Goal: Task Accomplishment & Management: Complete application form

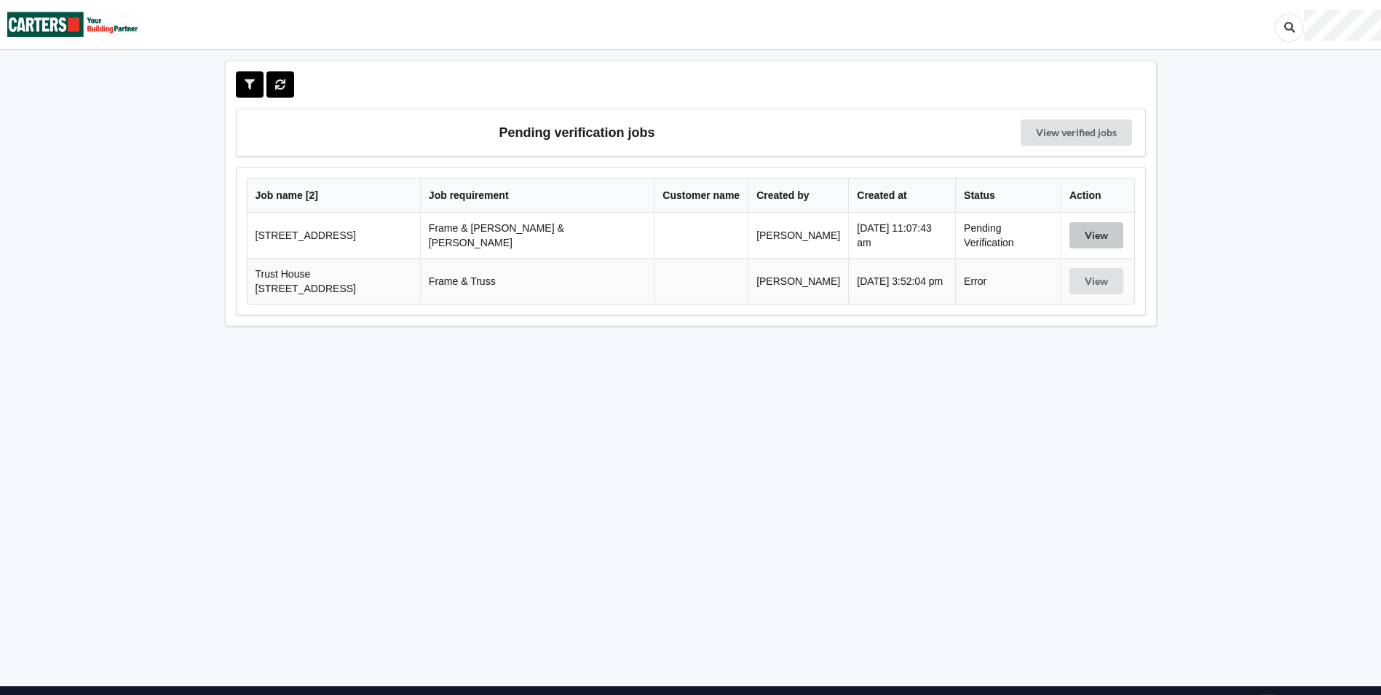
click at [1083, 231] on button "View" at bounding box center [1097, 235] width 54 height 26
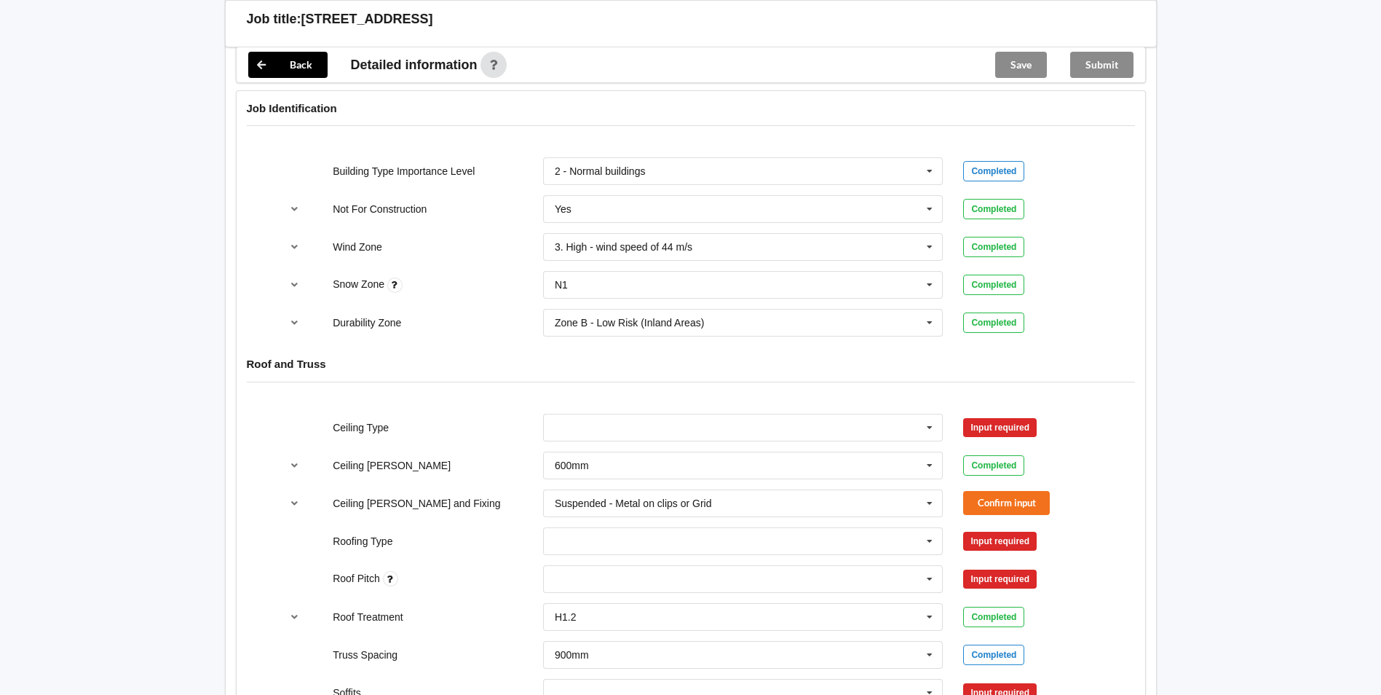
scroll to position [728, 0]
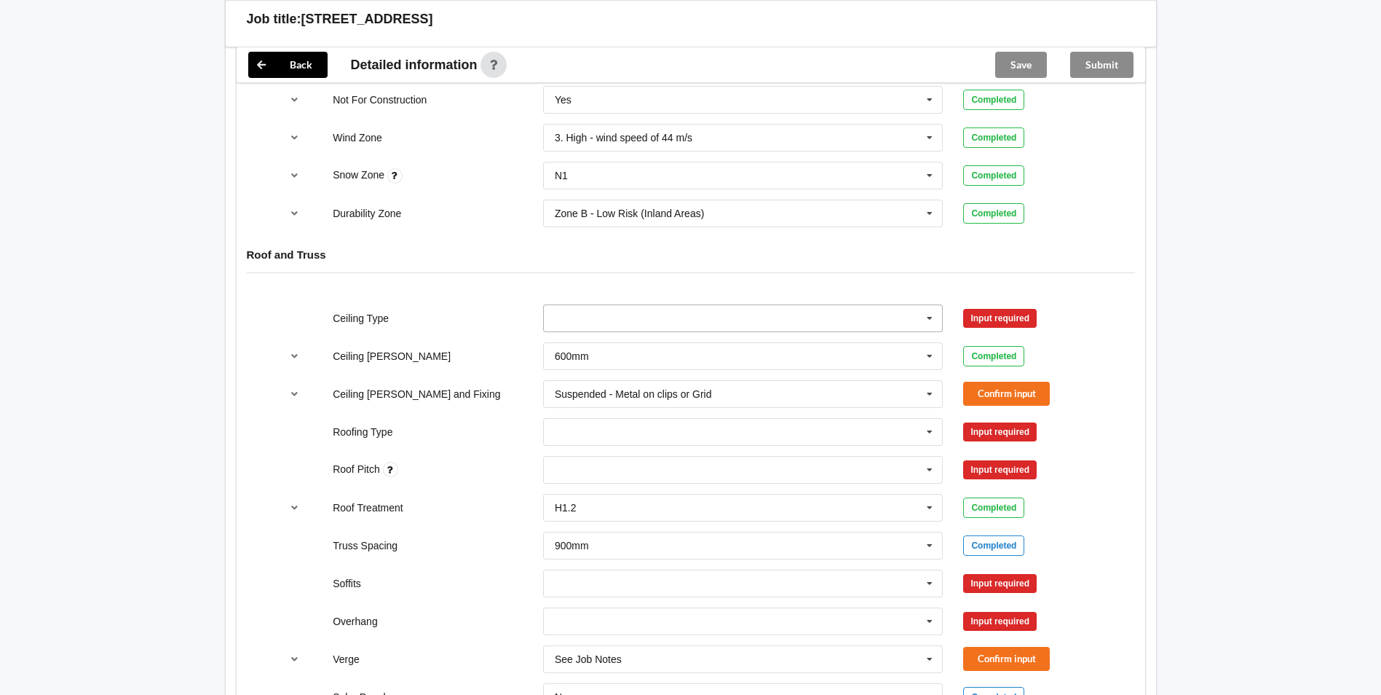
click at [920, 309] on icon at bounding box center [930, 318] width 22 height 27
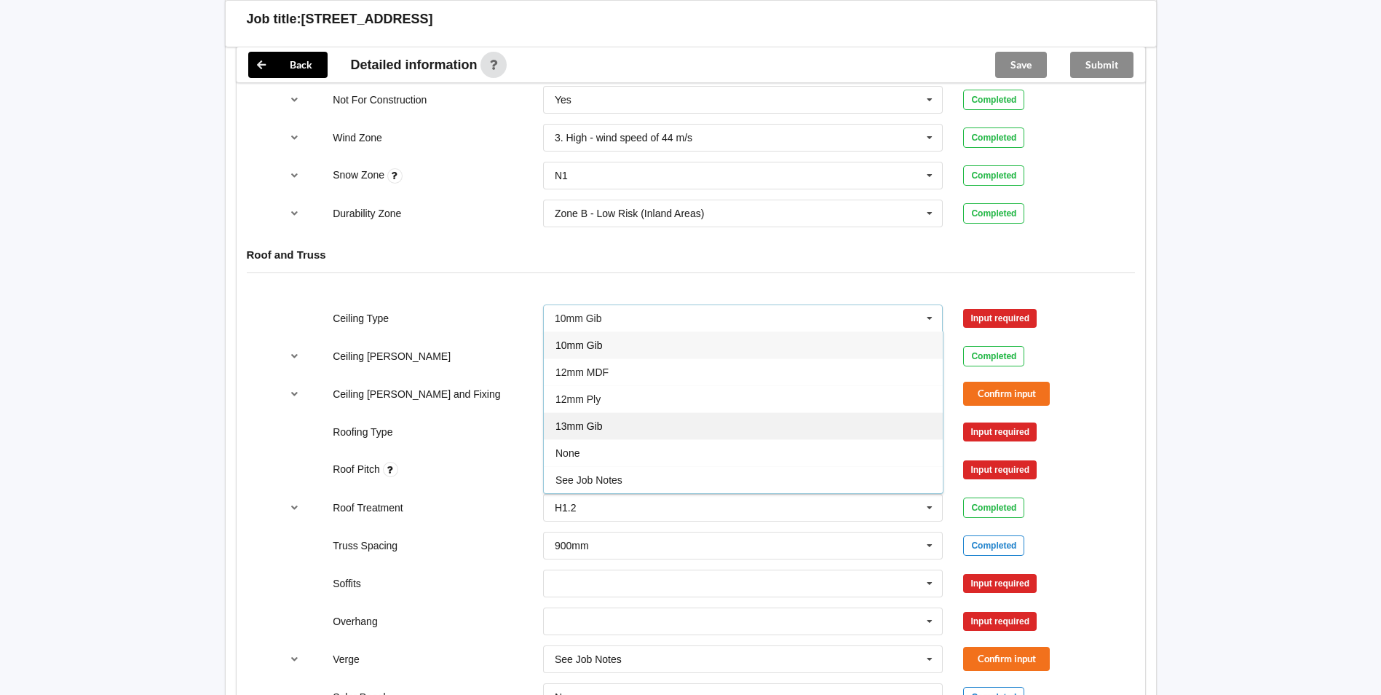
click at [571, 420] on span "13mm Gib" at bounding box center [579, 426] width 47 height 12
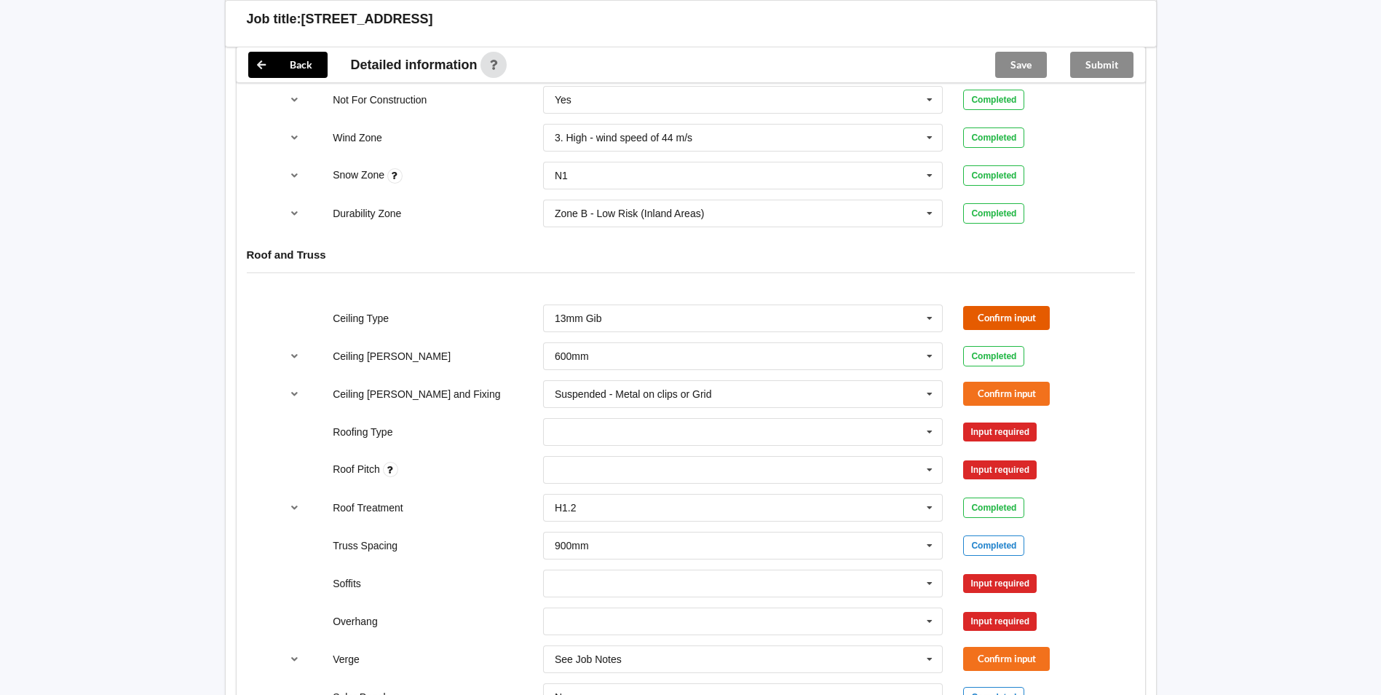
click at [994, 306] on button "Confirm input" at bounding box center [1006, 318] width 87 height 24
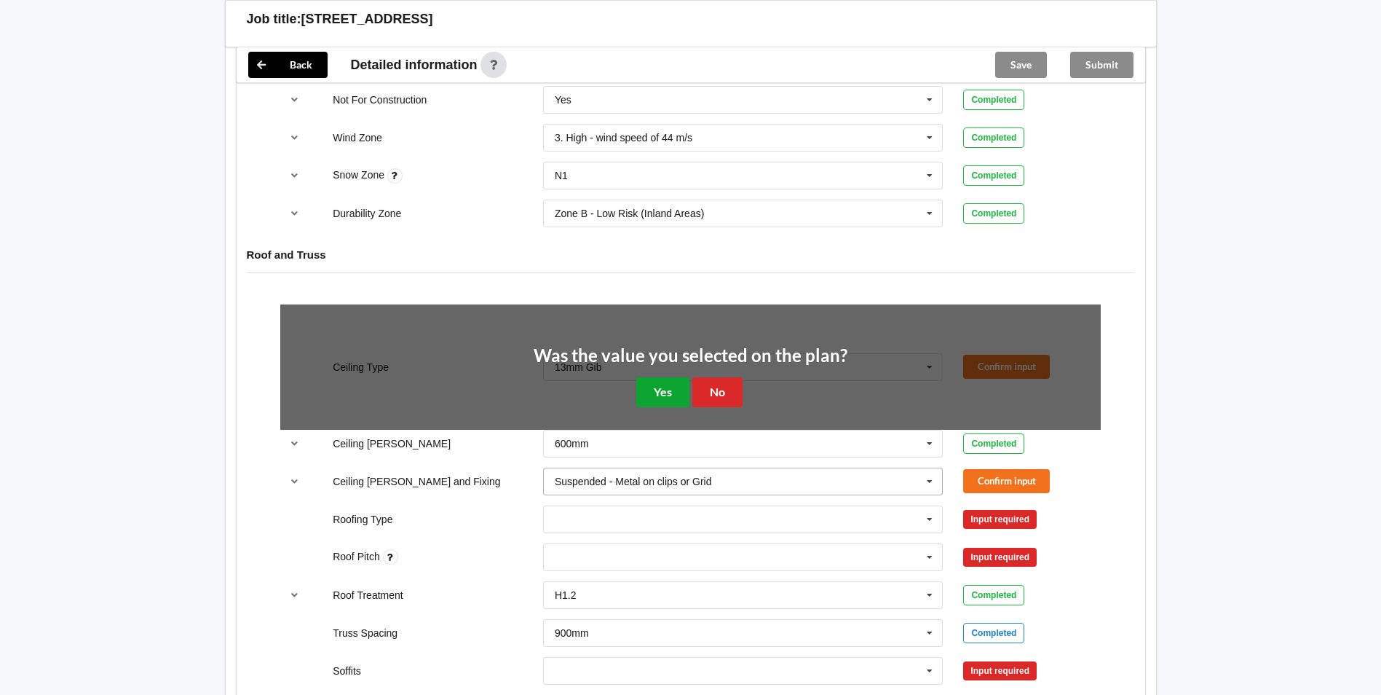
click at [655, 377] on button "Yes" at bounding box center [662, 392] width 53 height 30
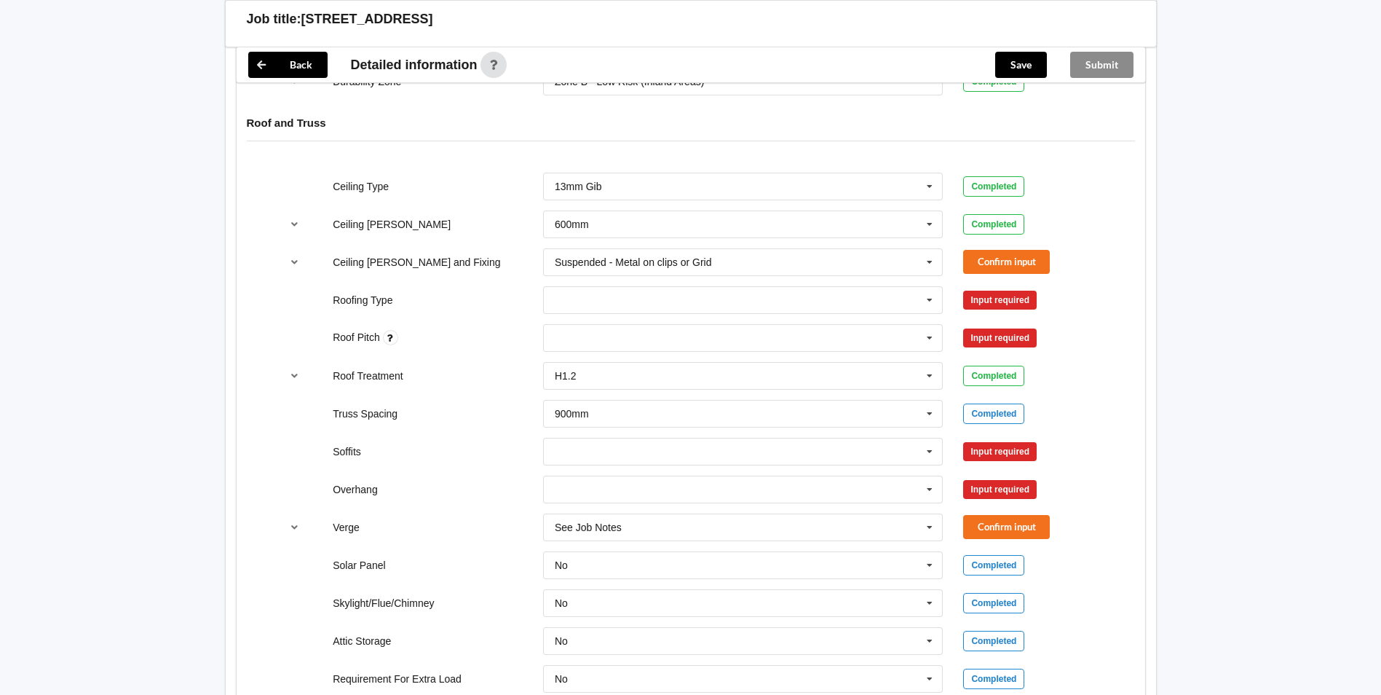
scroll to position [874, 0]
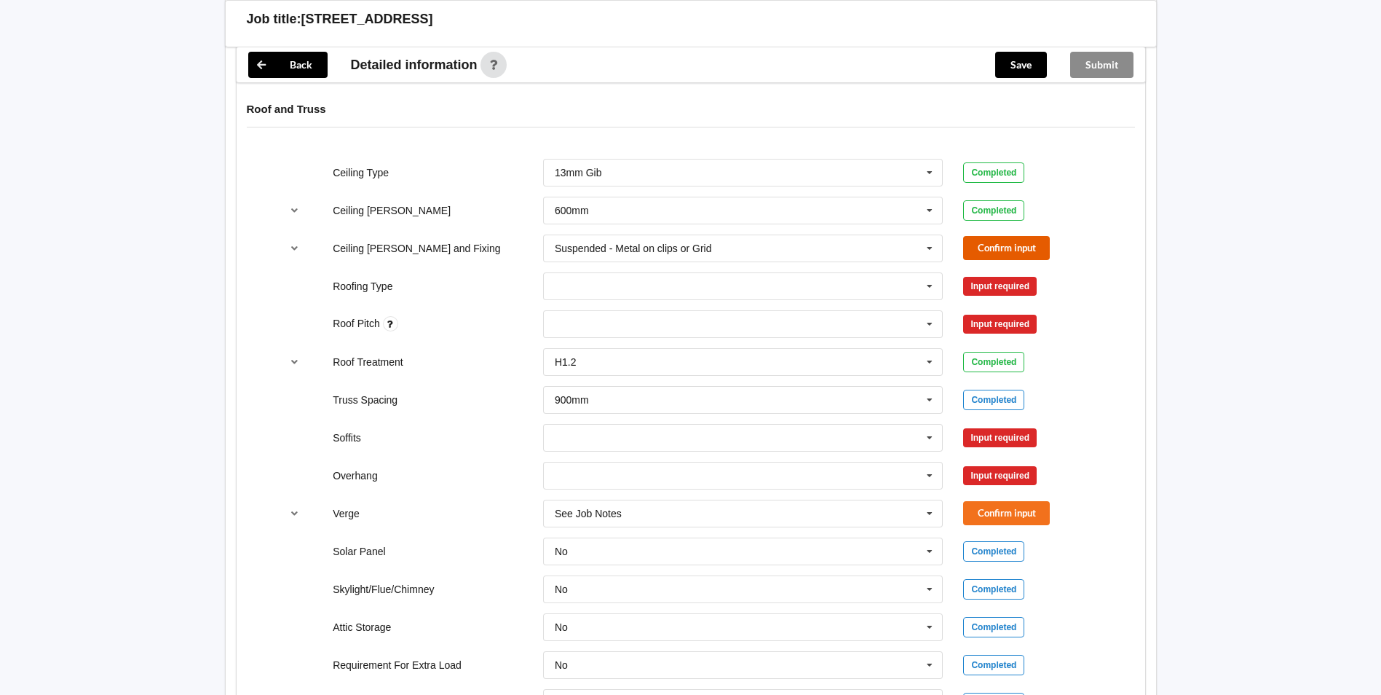
click at [983, 236] on button "Confirm input" at bounding box center [1006, 248] width 87 height 24
click at [926, 273] on icon at bounding box center [930, 286] width 22 height 27
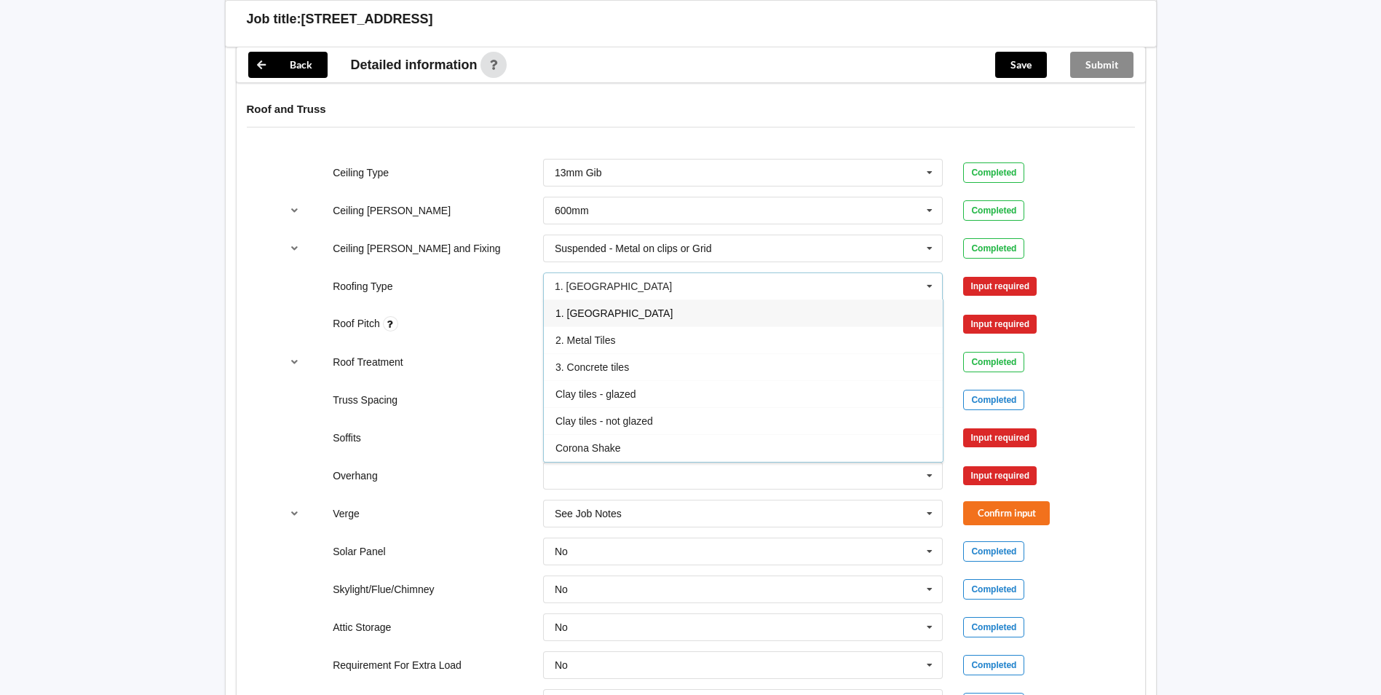
click at [664, 301] on div "1. [GEOGRAPHIC_DATA]" at bounding box center [743, 312] width 399 height 27
click at [1019, 274] on button "Confirm input" at bounding box center [1006, 286] width 87 height 24
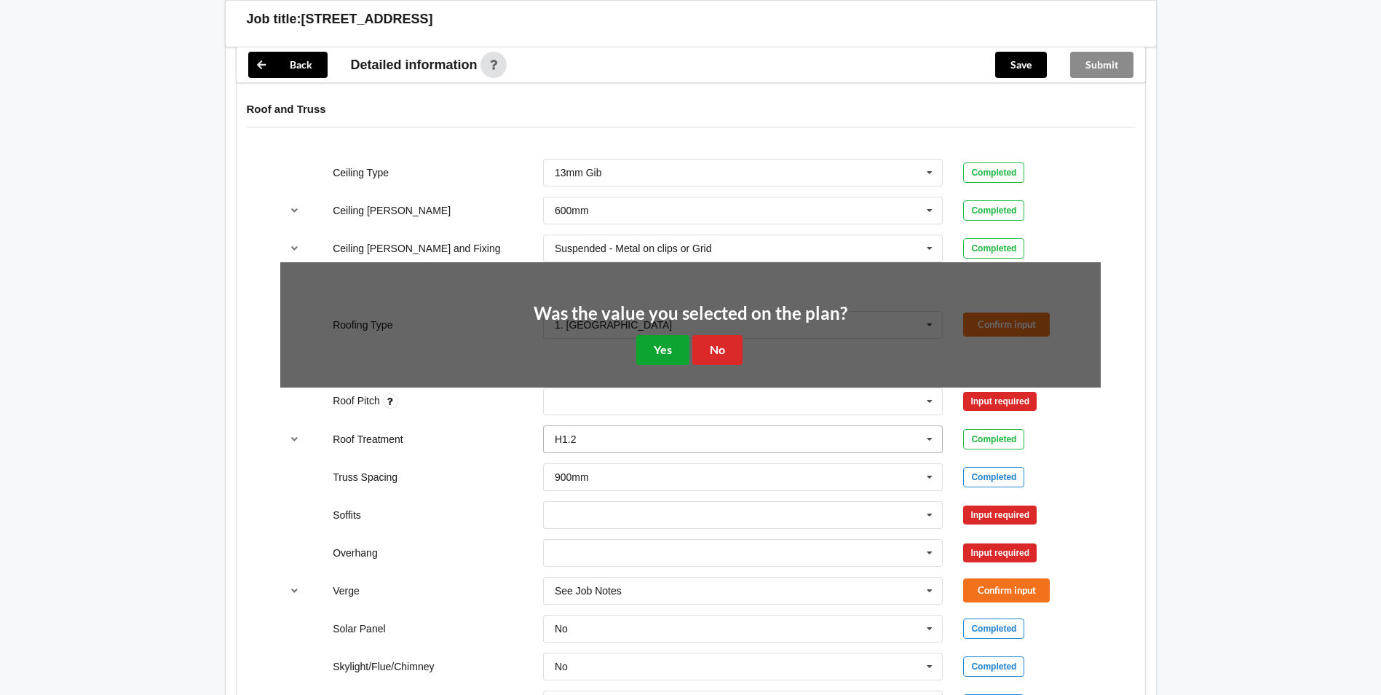
click at [682, 339] on button "Yes" at bounding box center [662, 350] width 53 height 30
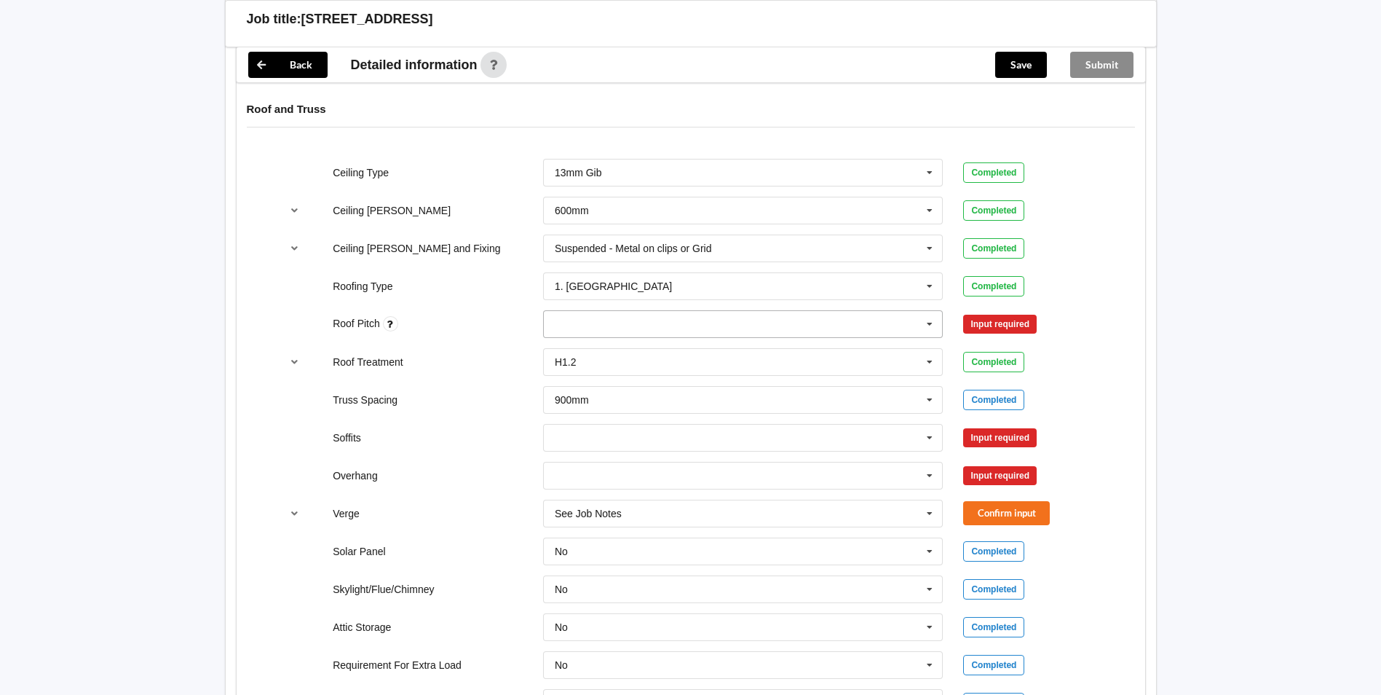
click at [921, 311] on icon at bounding box center [930, 324] width 22 height 27
click at [587, 310] on div "None" at bounding box center [743, 324] width 400 height 28
type input "22.5"
click at [688, 338] on div "Add 22.5" at bounding box center [743, 350] width 399 height 27
click at [995, 312] on button "Confirm input" at bounding box center [1006, 324] width 87 height 24
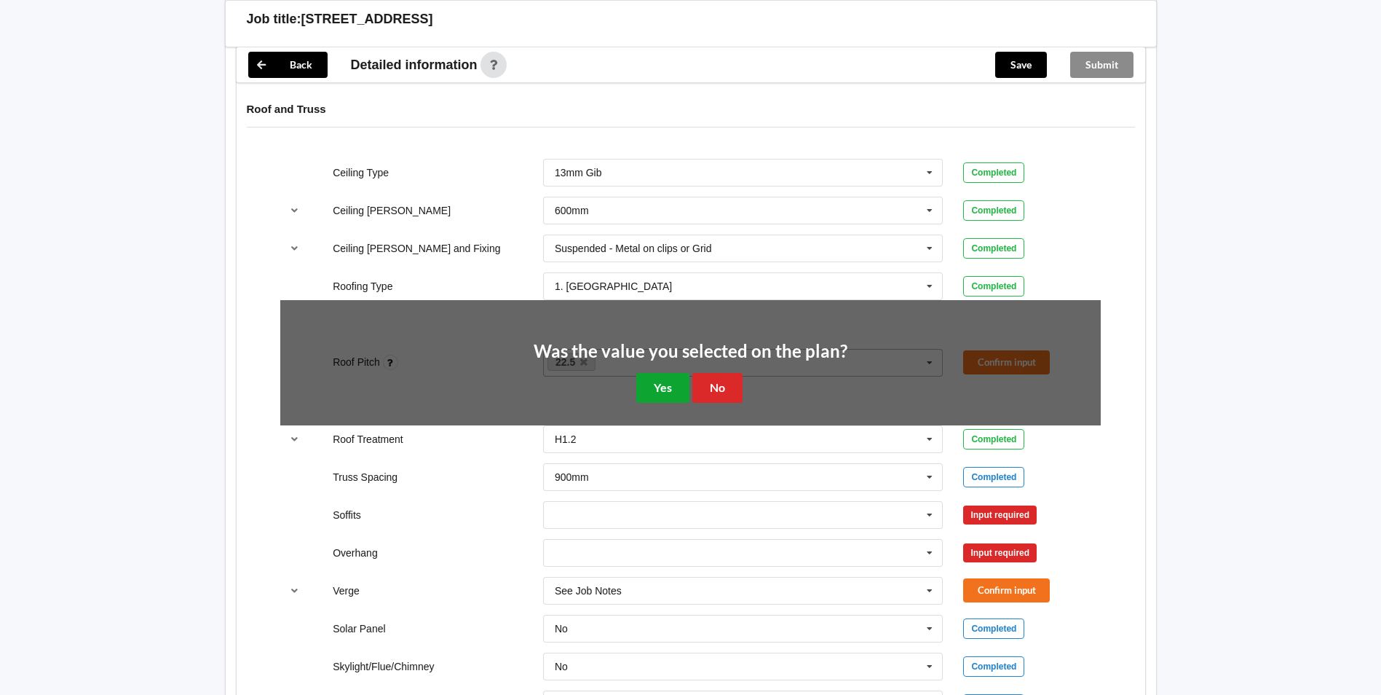
click at [665, 373] on button "Yes" at bounding box center [662, 388] width 53 height 30
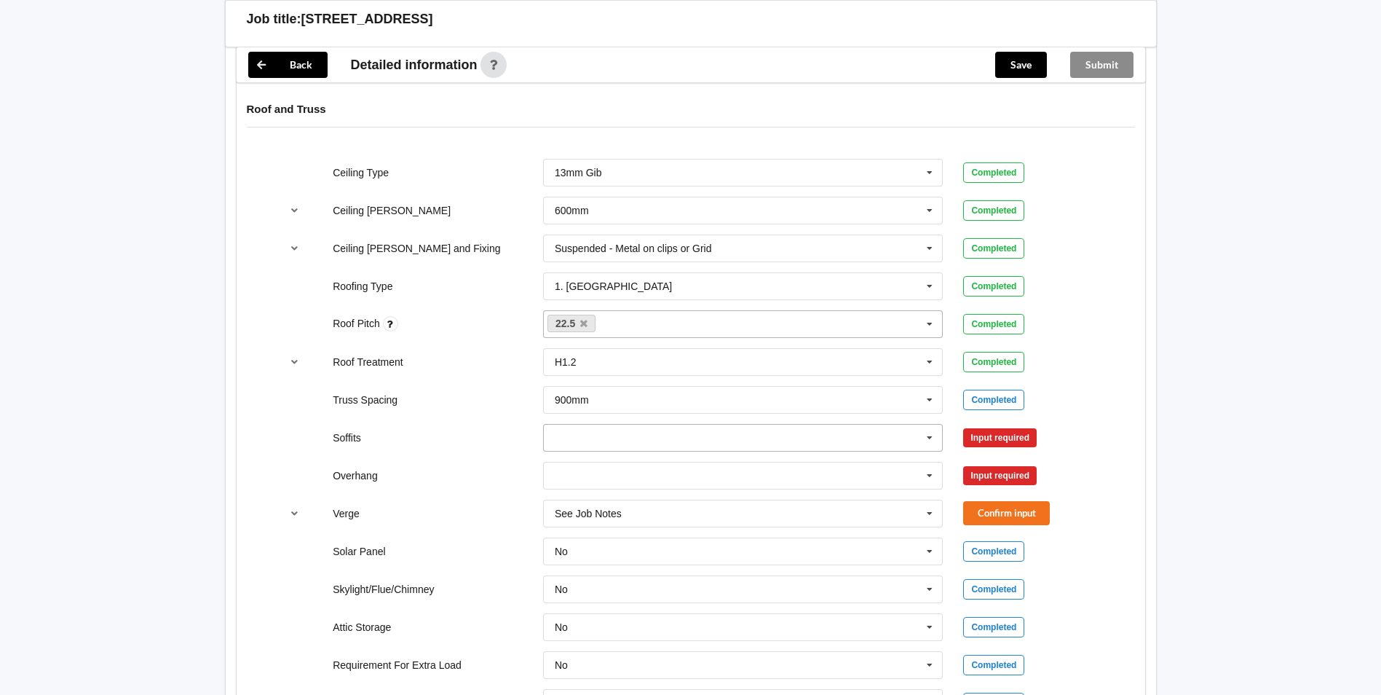
click at [931, 424] on icon at bounding box center [930, 437] width 22 height 27
click at [683, 486] on span "Multiple Values – See As Per Plan" at bounding box center [633, 492] width 154 height 12
click at [972, 425] on button "Confirm input" at bounding box center [1006, 437] width 87 height 24
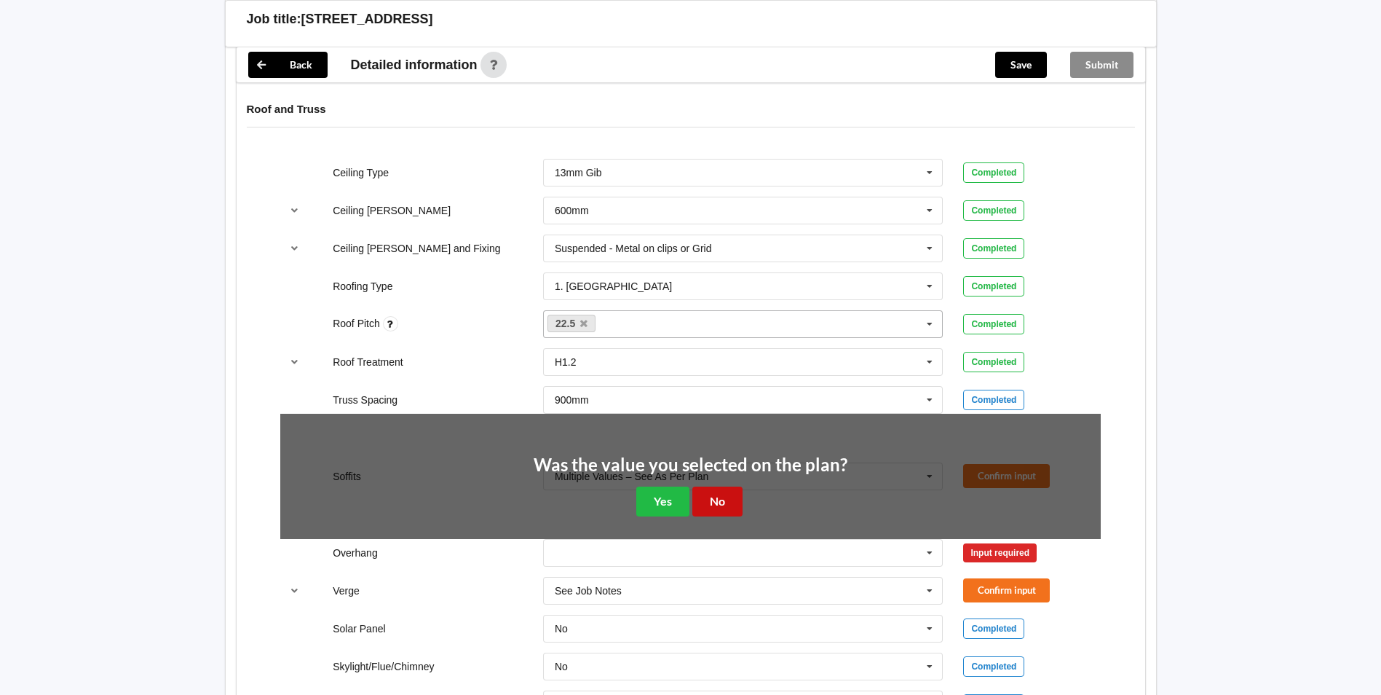
click at [708, 486] on button "No" at bounding box center [717, 501] width 50 height 30
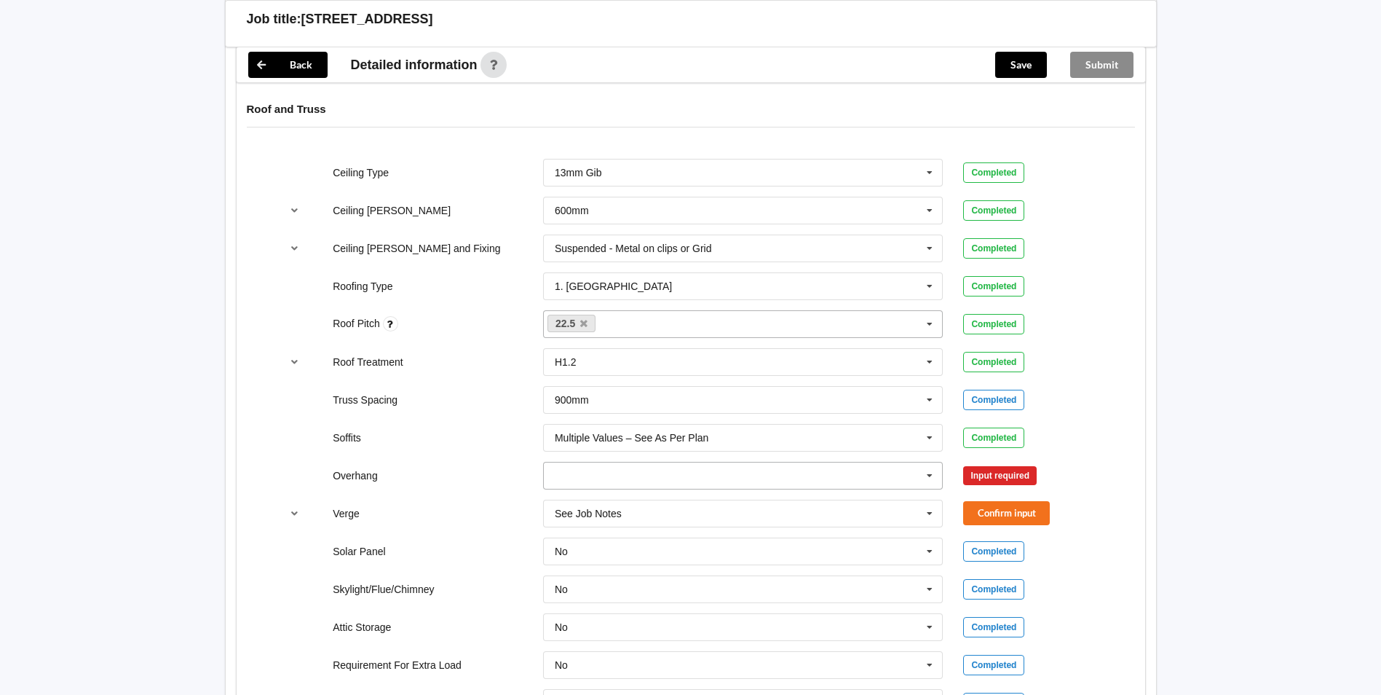
click at [933, 463] on icon at bounding box center [930, 475] width 22 height 27
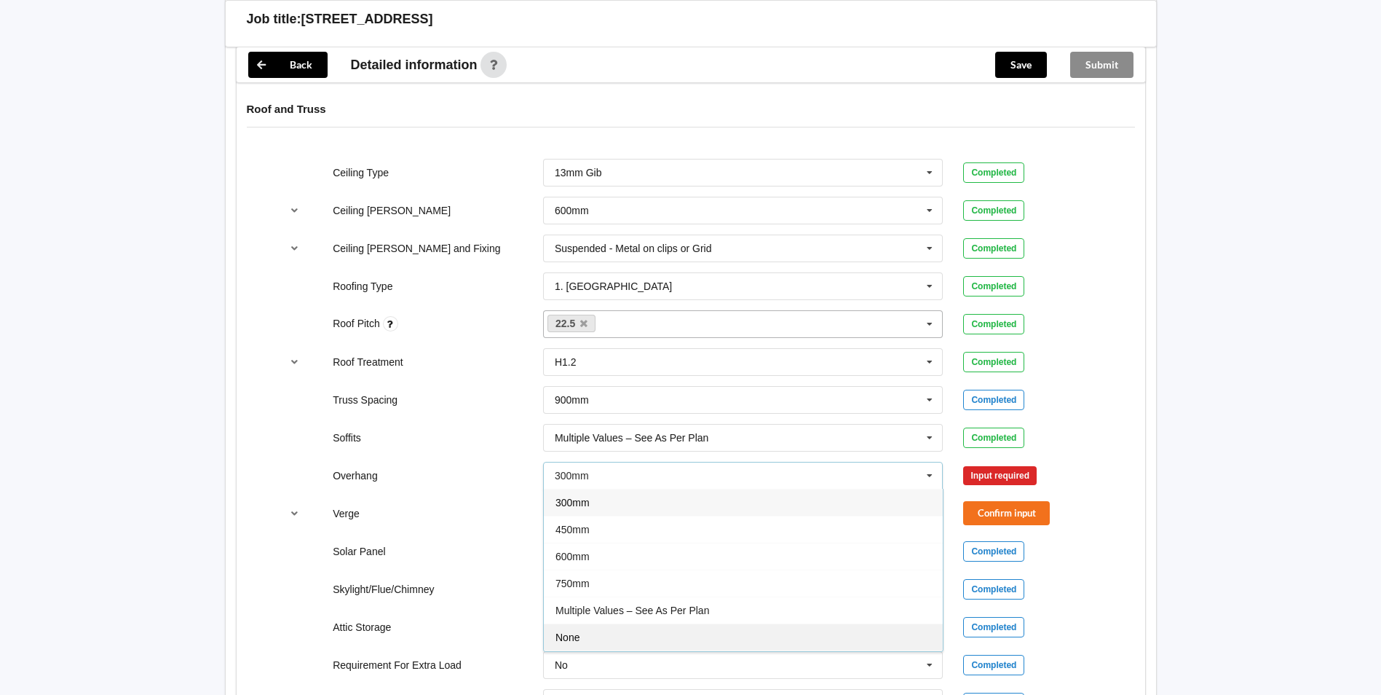
click at [671, 623] on div "None" at bounding box center [743, 636] width 399 height 27
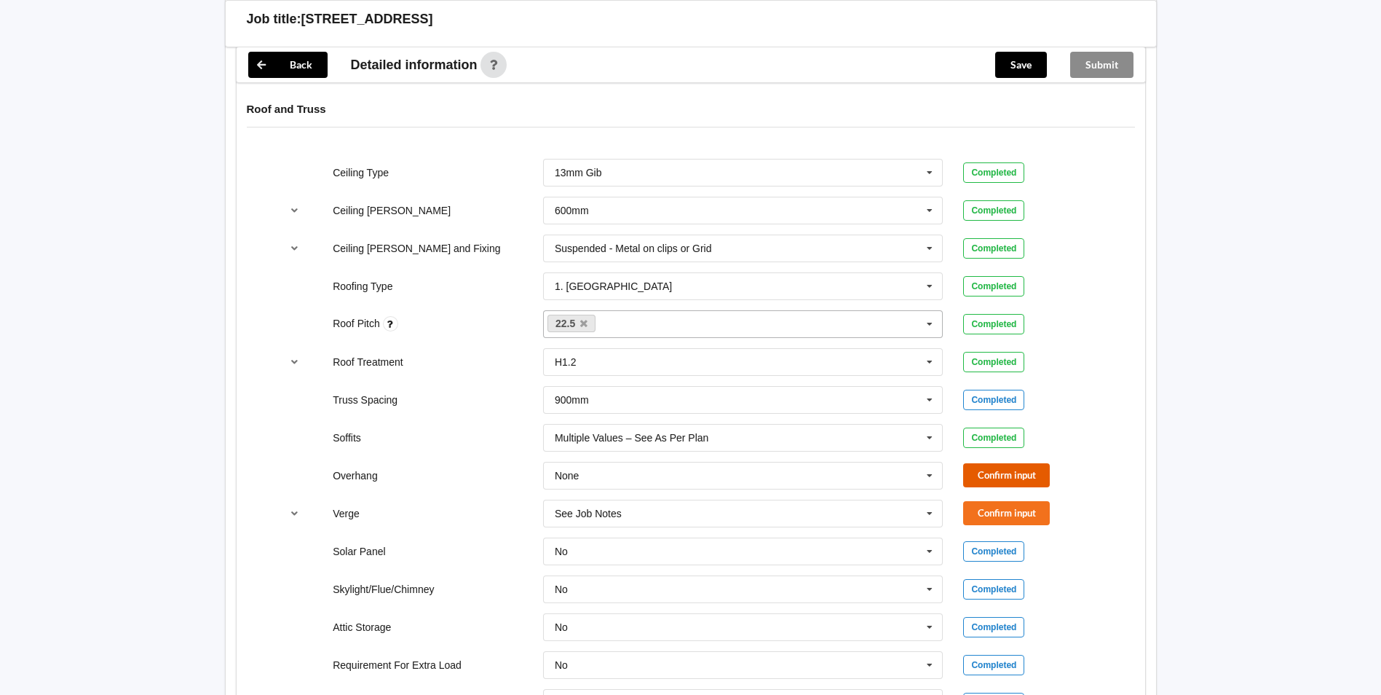
click at [993, 463] on button "Confirm input" at bounding box center [1006, 475] width 87 height 24
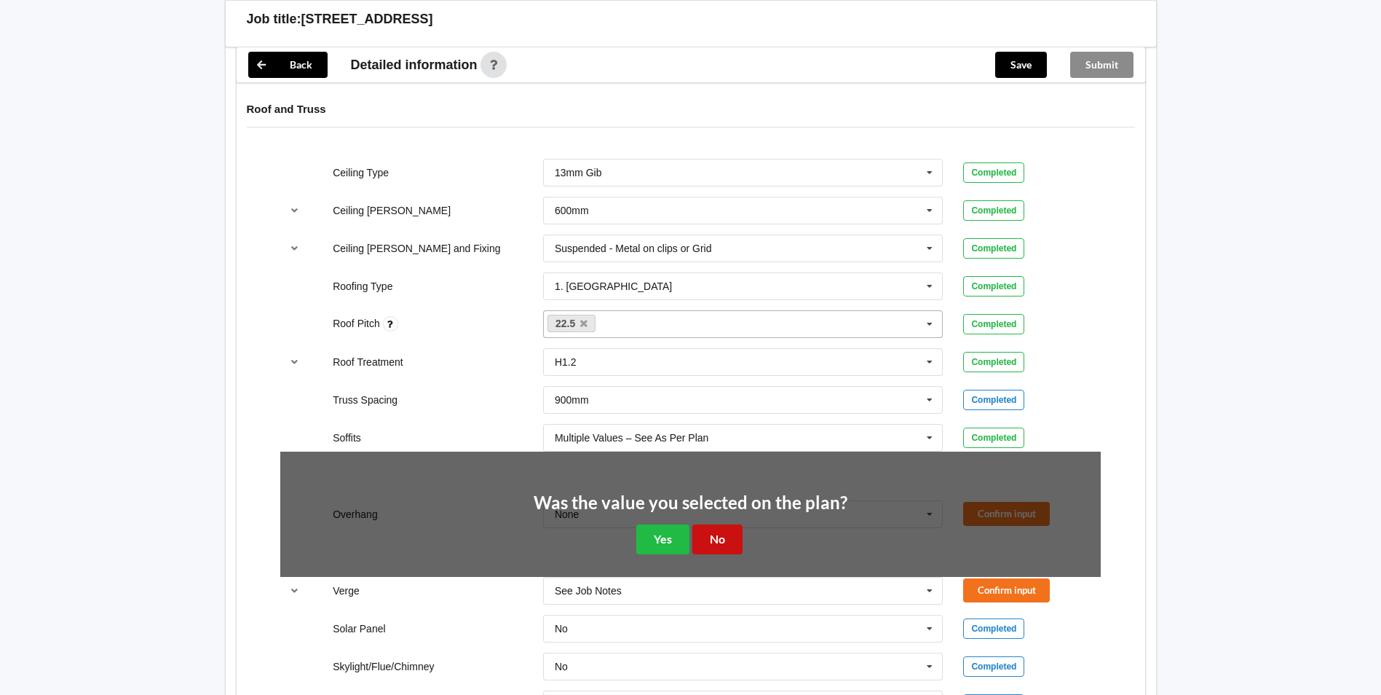
click at [717, 524] on button "No" at bounding box center [717, 539] width 50 height 30
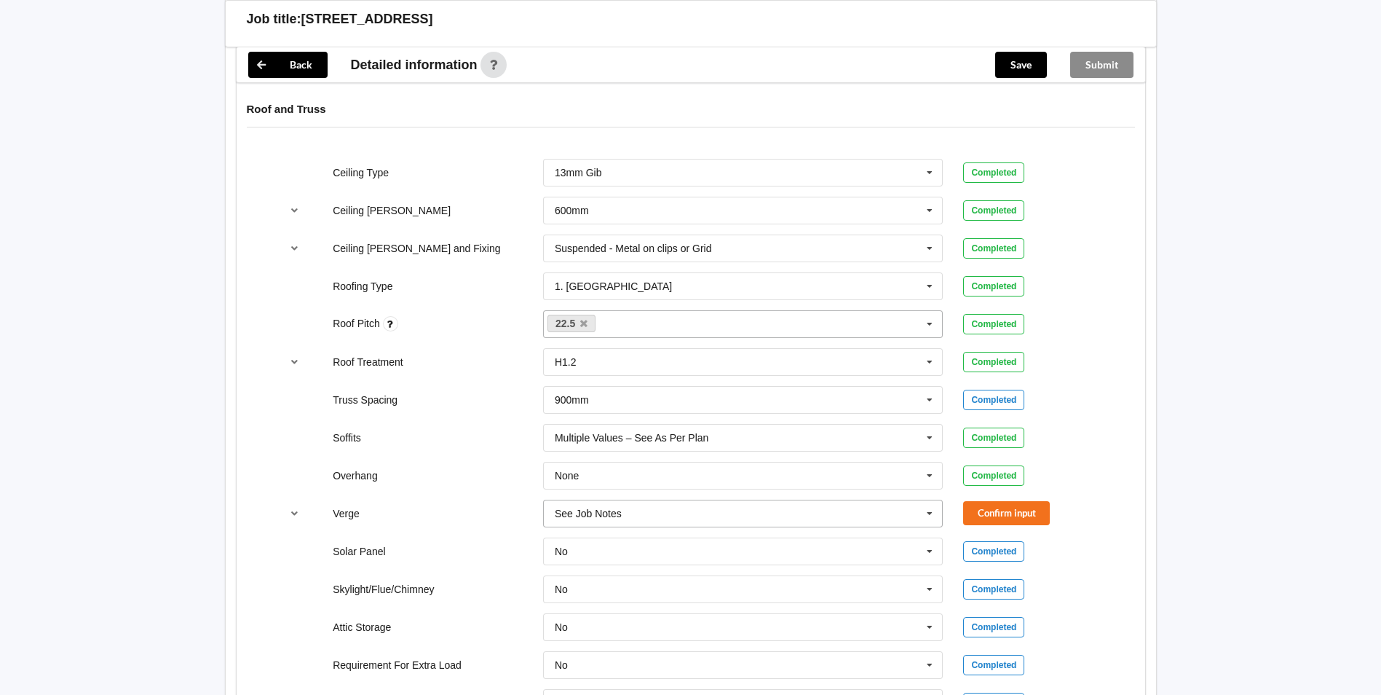
click at [929, 503] on icon at bounding box center [930, 513] width 22 height 27
click at [1007, 501] on button "Confirm input" at bounding box center [1006, 513] width 87 height 24
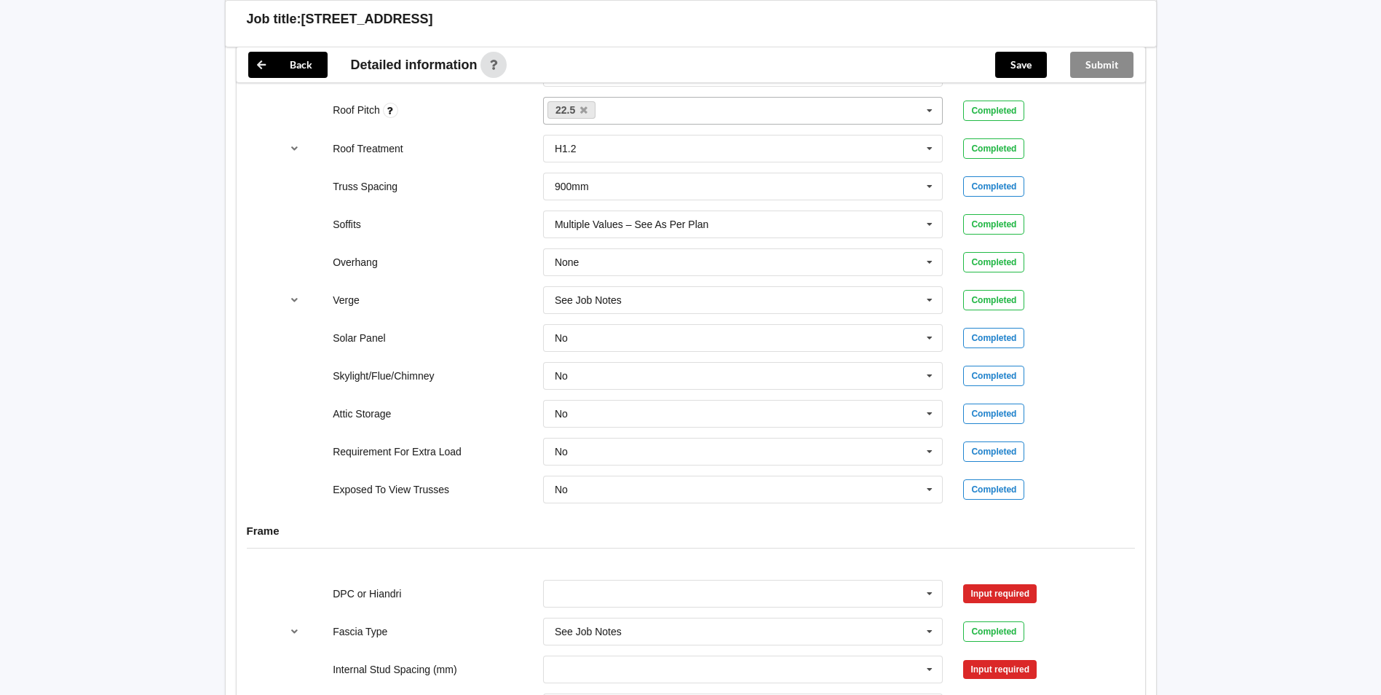
scroll to position [1238, 0]
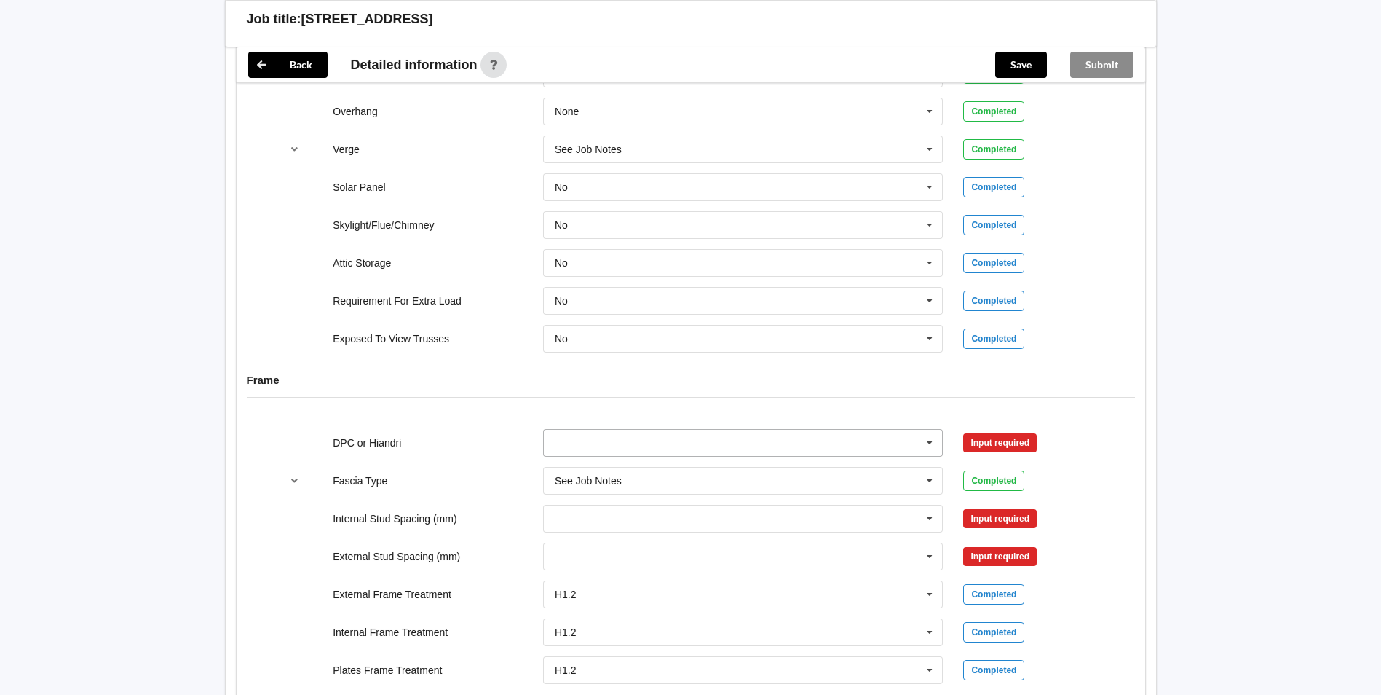
click at [934, 434] on icon at bounding box center [930, 443] width 22 height 27
click at [653, 456] on div "DPC Fitted" at bounding box center [743, 469] width 399 height 27
click at [959, 430] on div "Confirm input" at bounding box center [1032, 442] width 158 height 24
click at [973, 430] on button "Confirm input" at bounding box center [1006, 442] width 87 height 24
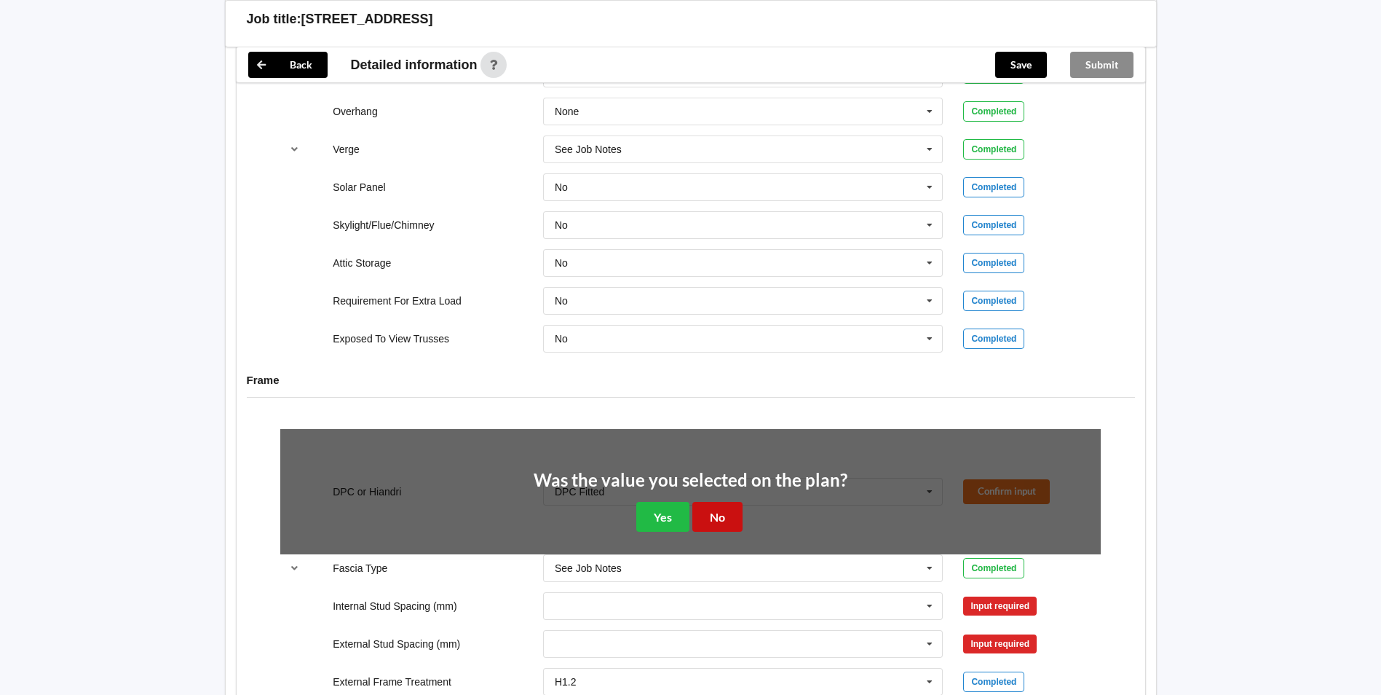
click at [709, 504] on button "No" at bounding box center [717, 517] width 50 height 30
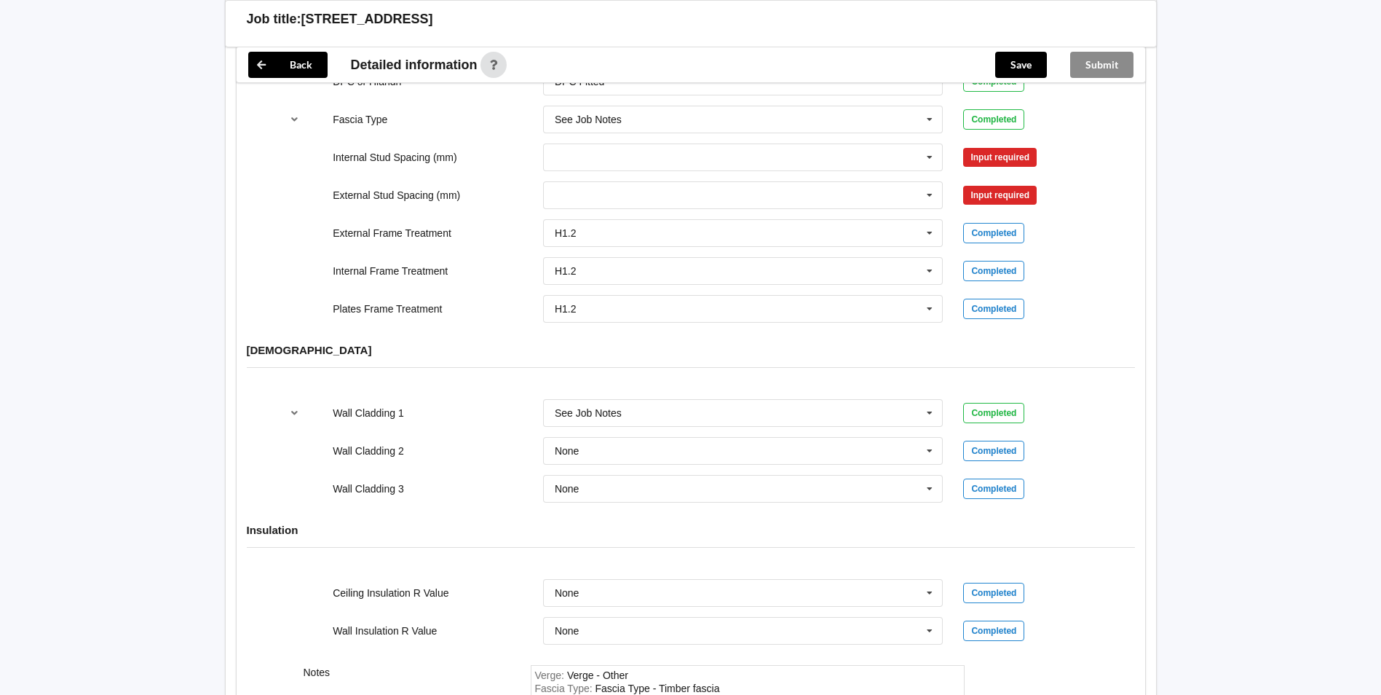
scroll to position [1602, 0]
click at [933, 143] on icon at bounding box center [930, 154] width 22 height 27
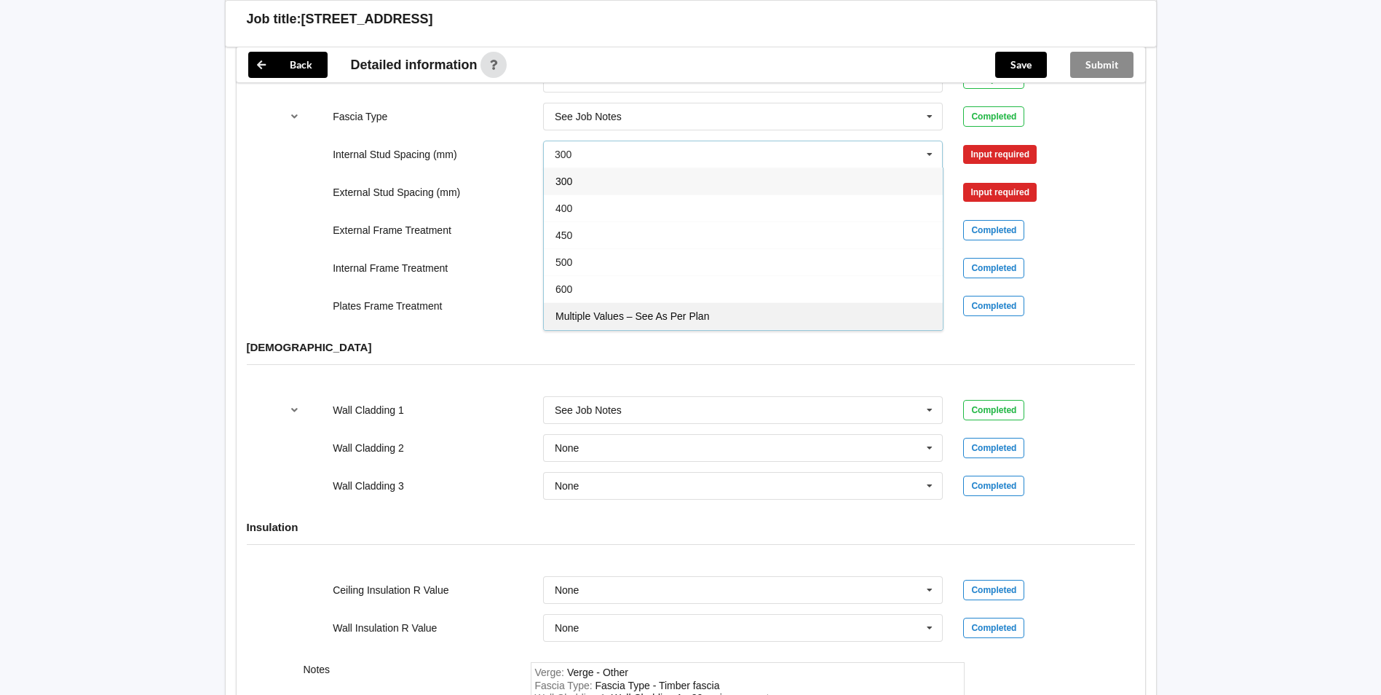
click at [615, 302] on div "Multiple Values – See As Per Plan" at bounding box center [743, 315] width 399 height 27
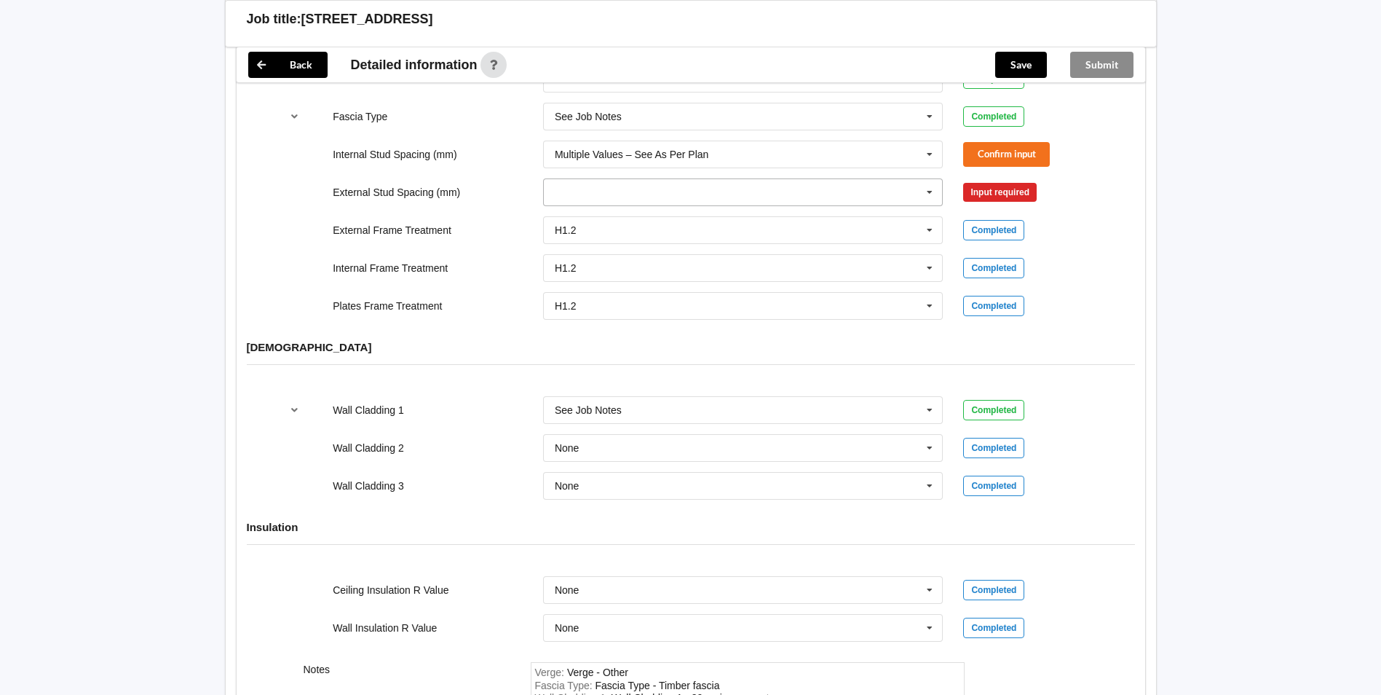
click at [930, 179] on icon at bounding box center [930, 192] width 22 height 27
click at [713, 287] on div "Multiple Values – See As Per Plan" at bounding box center [743, 300] width 399 height 27
click at [976, 142] on button "Confirm input" at bounding box center [1006, 154] width 87 height 24
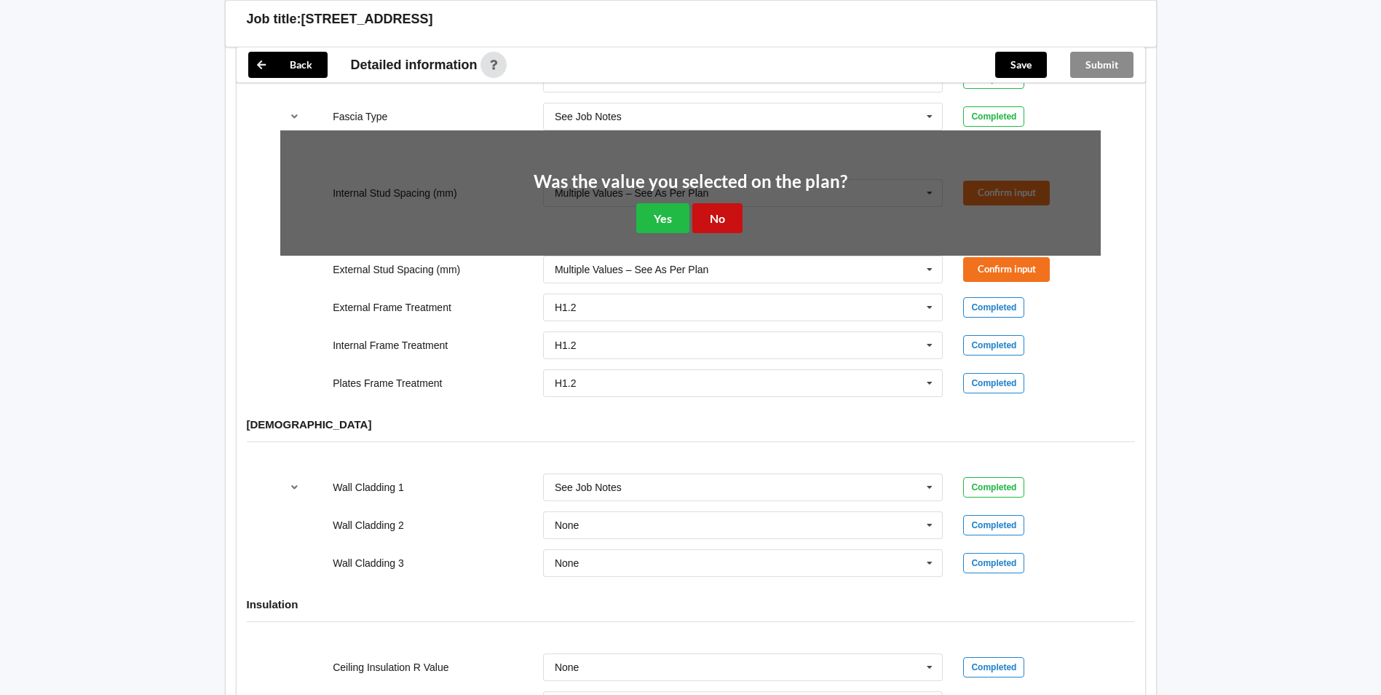
drag, startPoint x: 722, startPoint y: 210, endPoint x: 982, endPoint y: 209, distance: 260.7
click at [722, 209] on button "No" at bounding box center [717, 218] width 50 height 30
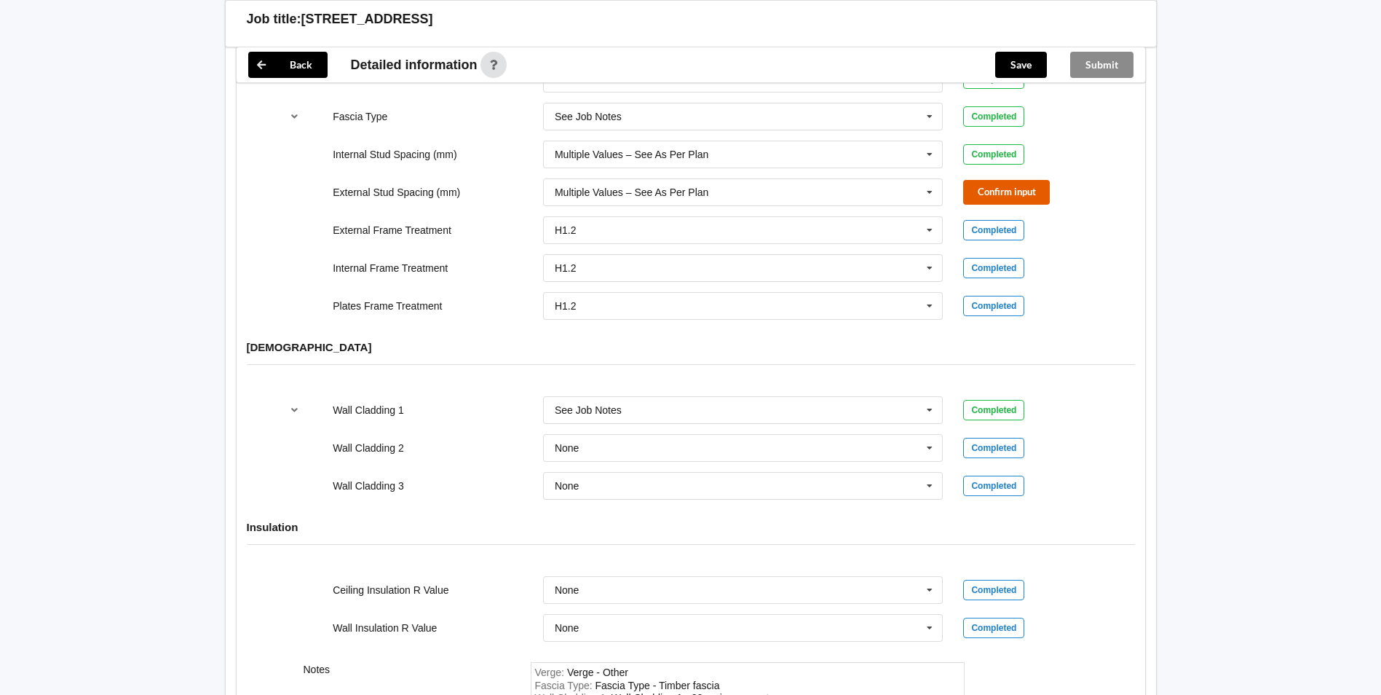
click at [1016, 180] on button "Confirm input" at bounding box center [1006, 192] width 87 height 24
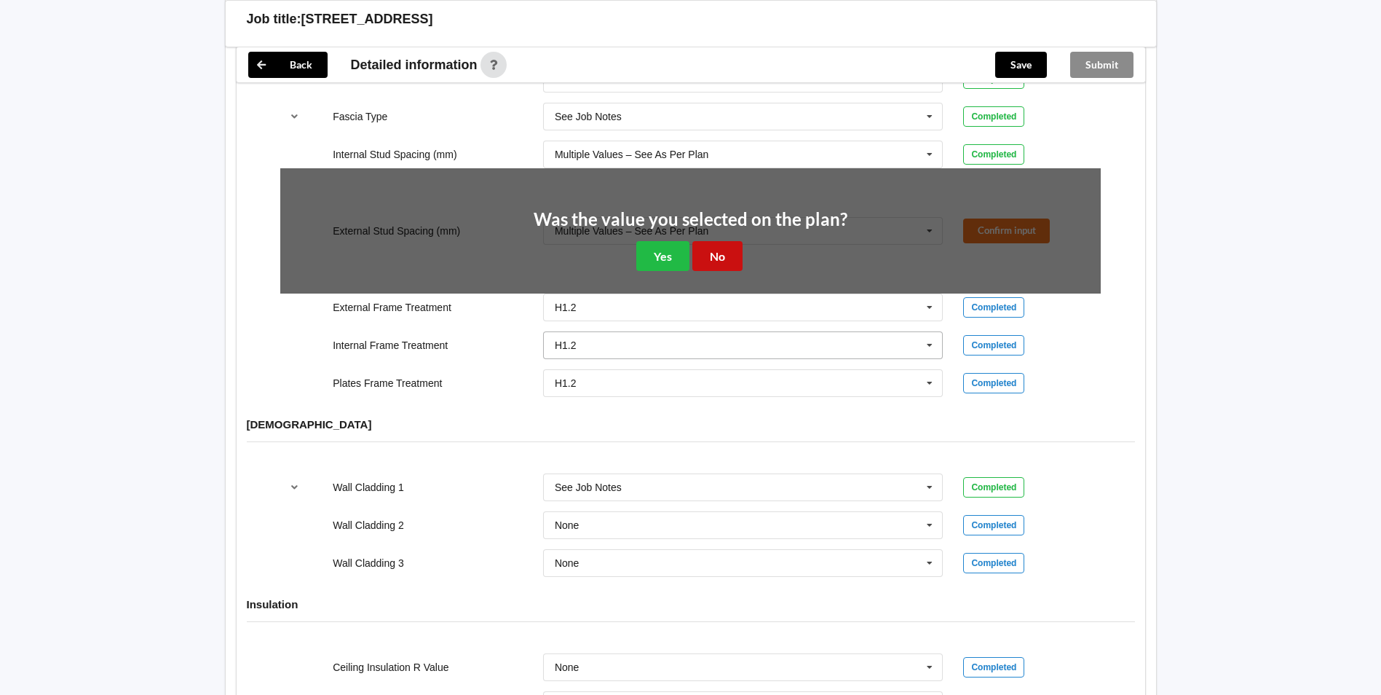
click at [732, 245] on button "No" at bounding box center [717, 256] width 50 height 30
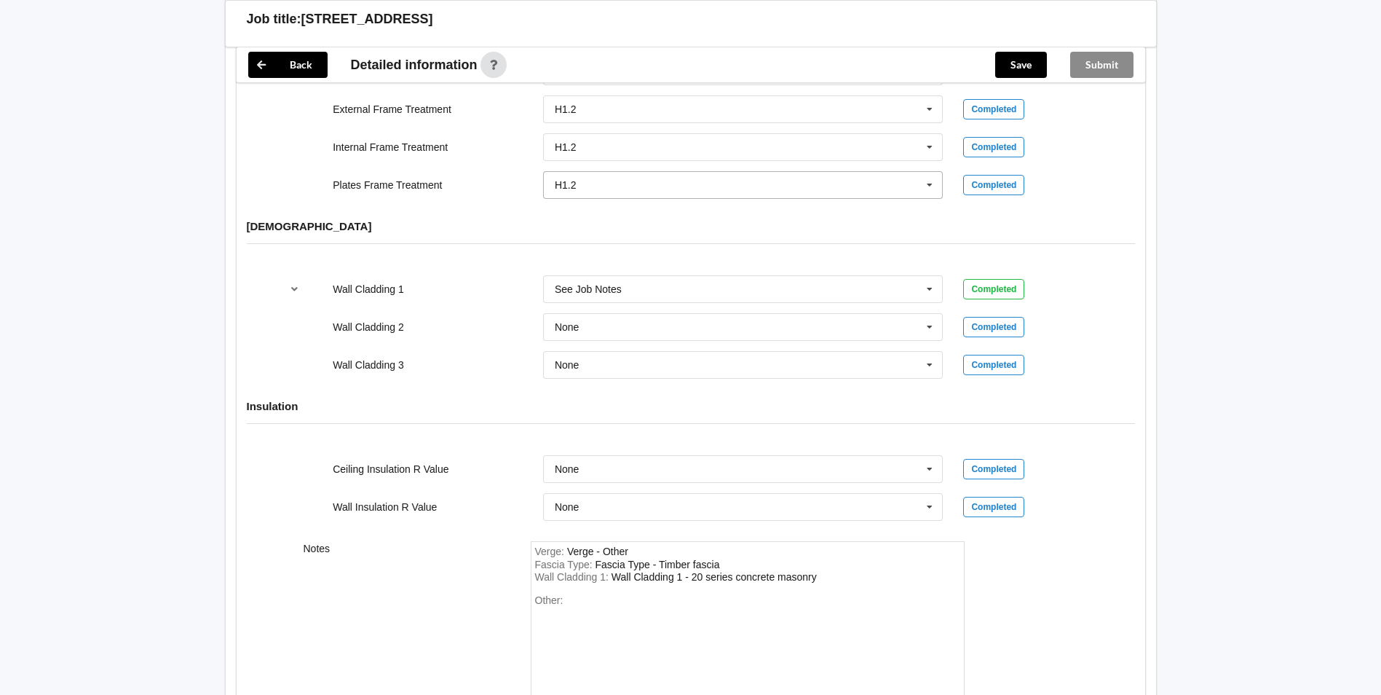
scroll to position [1819, 0]
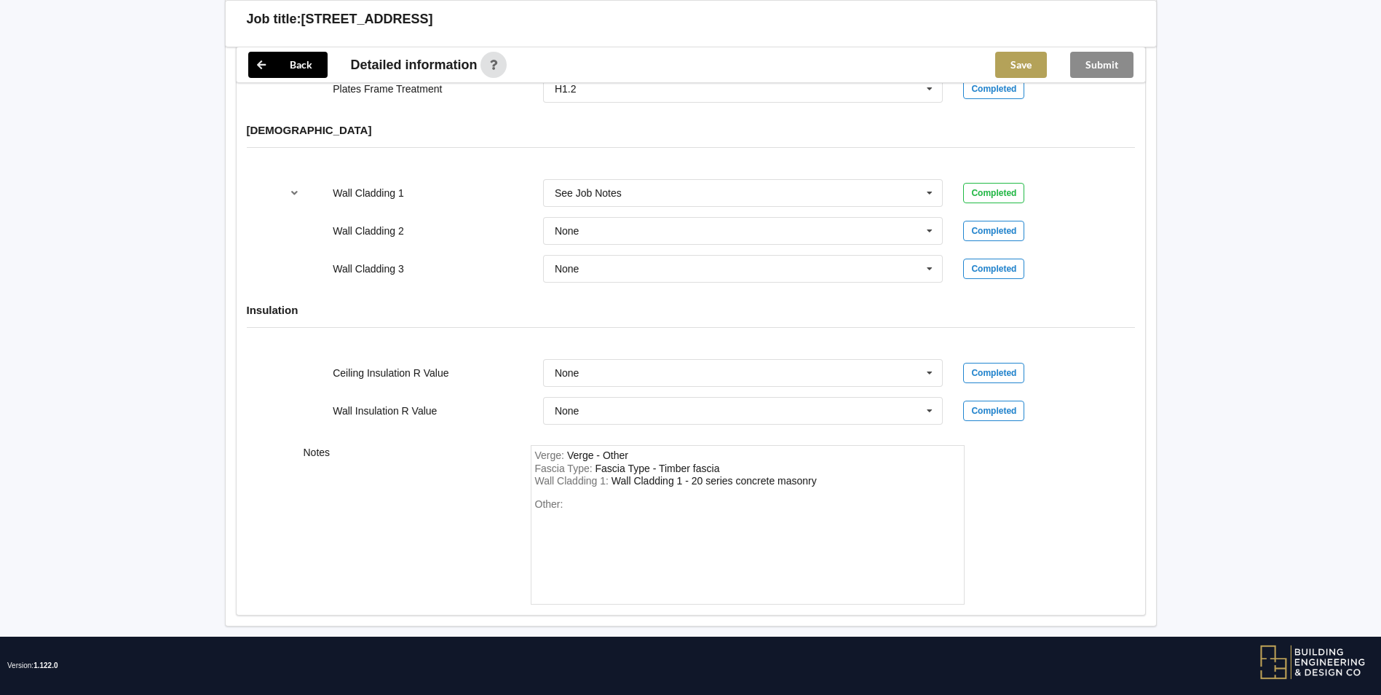
click at [1016, 58] on button "Save" at bounding box center [1021, 65] width 52 height 26
click at [1113, 62] on button "Submit" at bounding box center [1101, 65] width 63 height 26
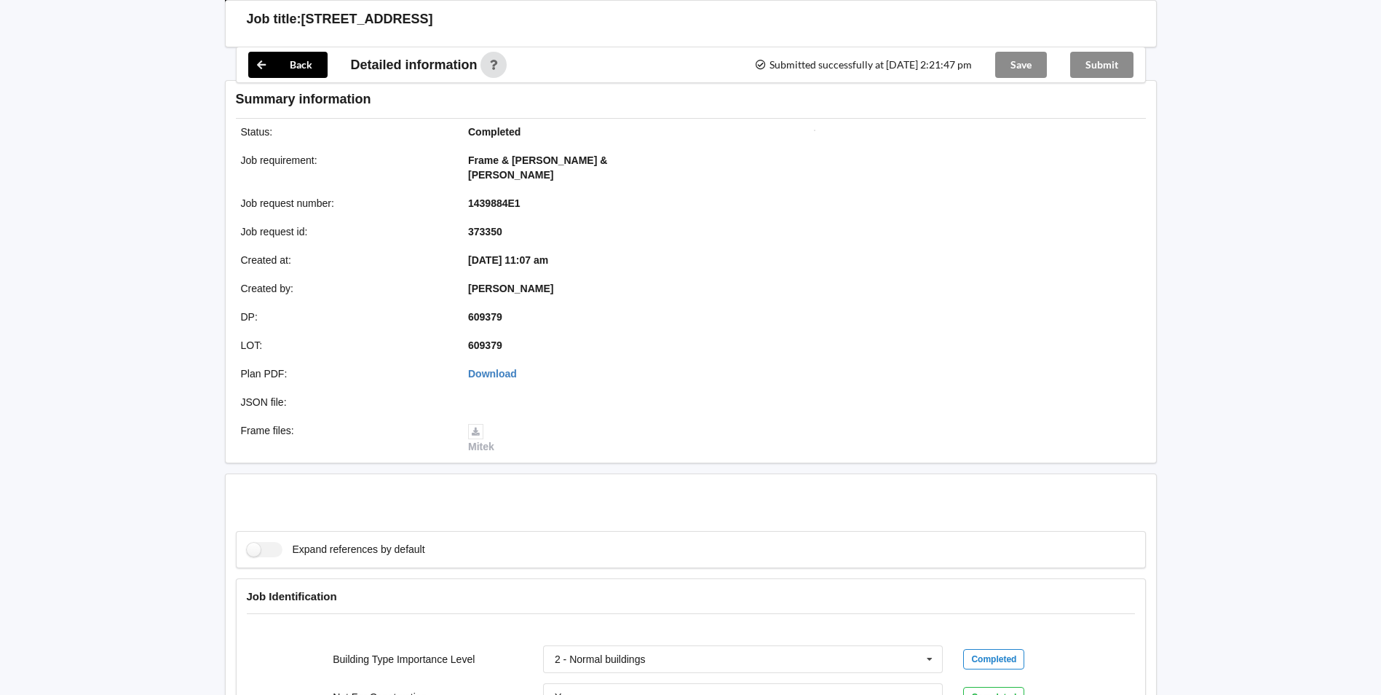
scroll to position [1752, 0]
